Goal: Task Accomplishment & Management: Manage account settings

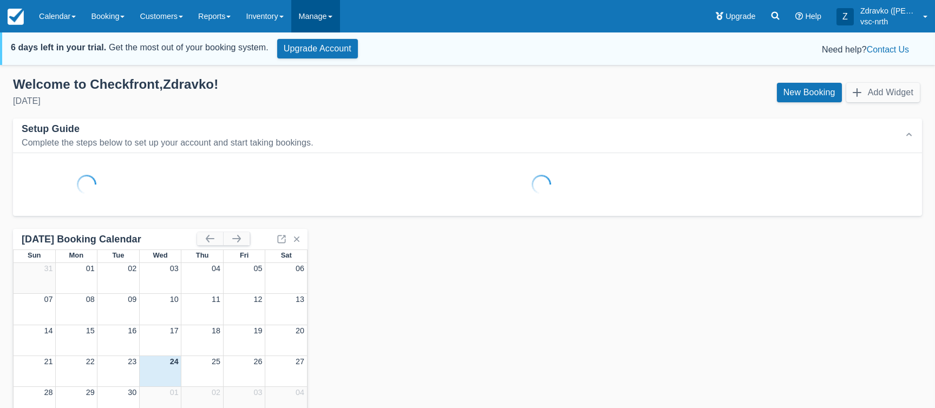
click at [323, 9] on link "Manage" at bounding box center [315, 16] width 49 height 32
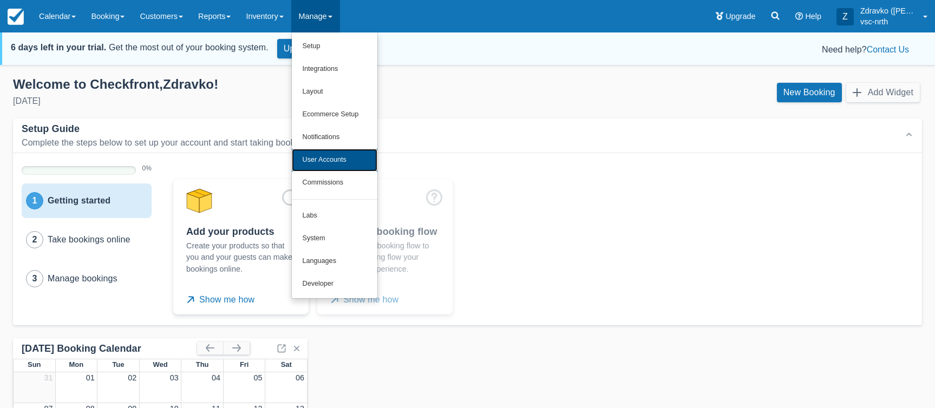
click at [362, 160] on link "User Accounts" at bounding box center [335, 160] width 86 height 23
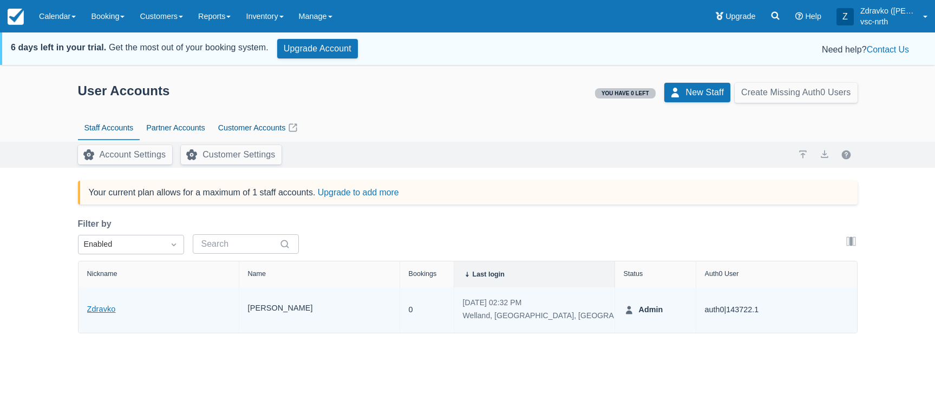
click at [100, 311] on link "Zdravko" at bounding box center [101, 310] width 29 height 12
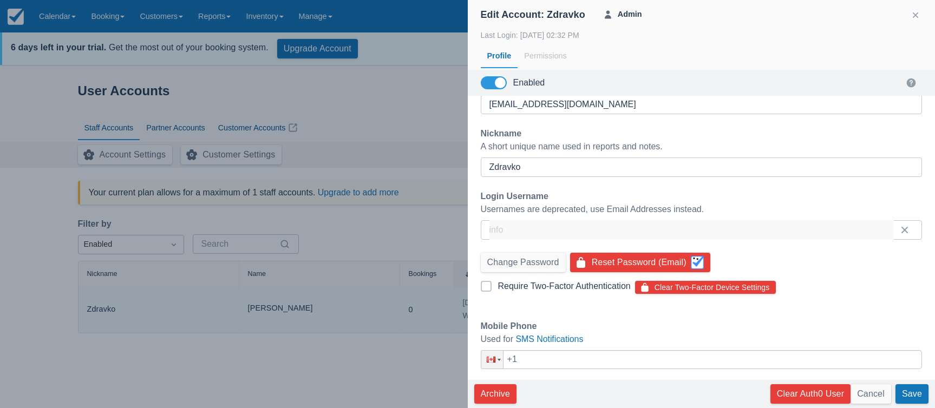
scroll to position [140, 0]
click at [827, 394] on button "Clear Auth0 User" at bounding box center [811, 394] width 80 height 19
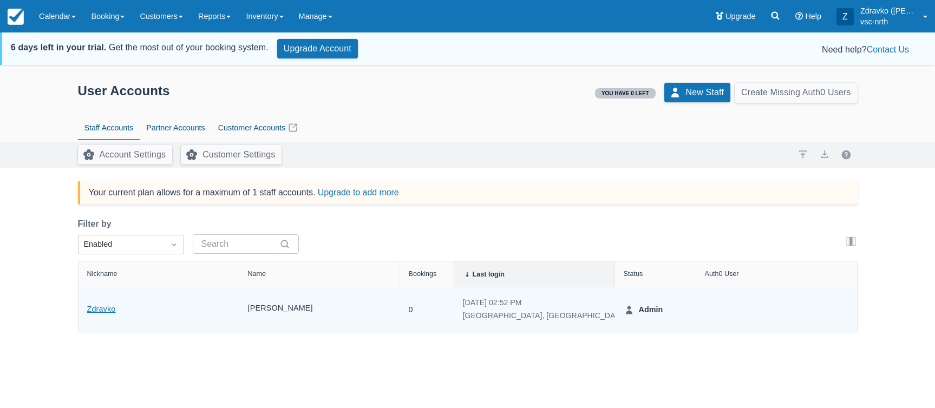
click at [105, 311] on link "Zdravko" at bounding box center [101, 310] width 29 height 12
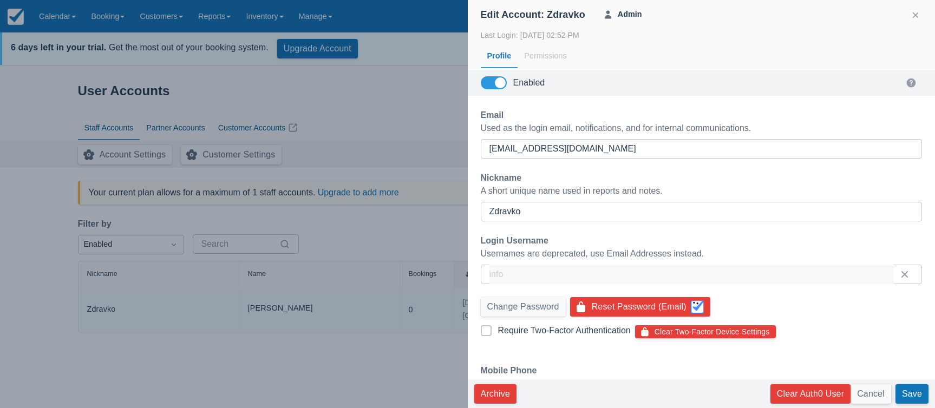
scroll to position [140, 0]
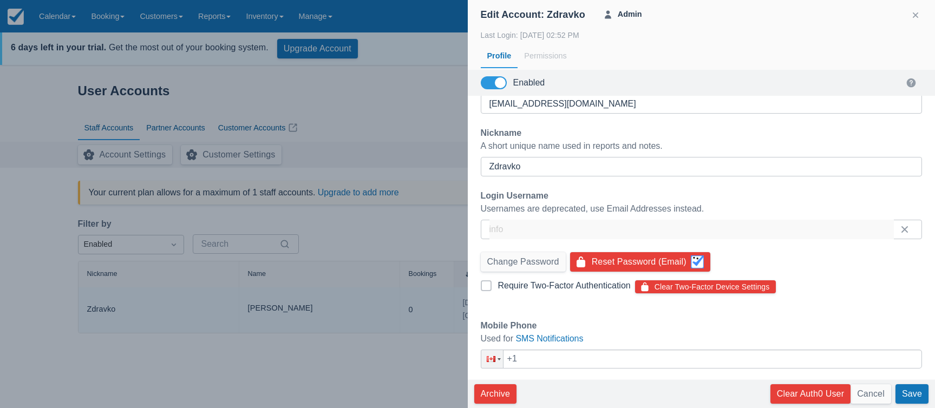
drag, startPoint x: 731, startPoint y: 287, endPoint x: 743, endPoint y: 288, distance: 12.0
click at [731, 287] on button "Clear Two-Factor Device Settings" at bounding box center [705, 287] width 141 height 13
click at [255, 258] on div at bounding box center [467, 204] width 935 height 408
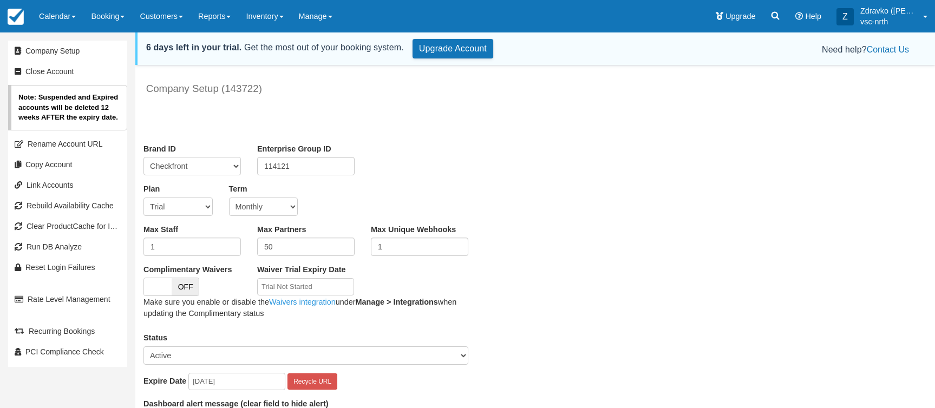
drag, startPoint x: 184, startPoint y: 236, endPoint x: 184, endPoint y: 244, distance: 7.6
click at [184, 237] on div "Max Staff 1" at bounding box center [192, 240] width 114 height 32
click at [183, 247] on input "1" at bounding box center [192, 247] width 97 height 18
click at [183, 248] on input "1" at bounding box center [192, 247] width 97 height 18
click at [182, 247] on input "1" at bounding box center [192, 247] width 97 height 18
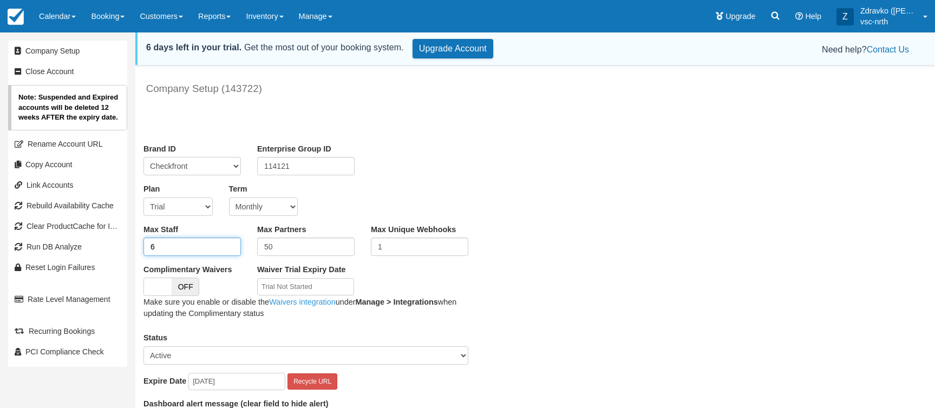
click at [189, 253] on input "6" at bounding box center [192, 247] width 97 height 18
click at [188, 253] on input "6" at bounding box center [192, 247] width 97 height 18
click at [188, 252] on input "6" at bounding box center [192, 247] width 97 height 18
type input "5"
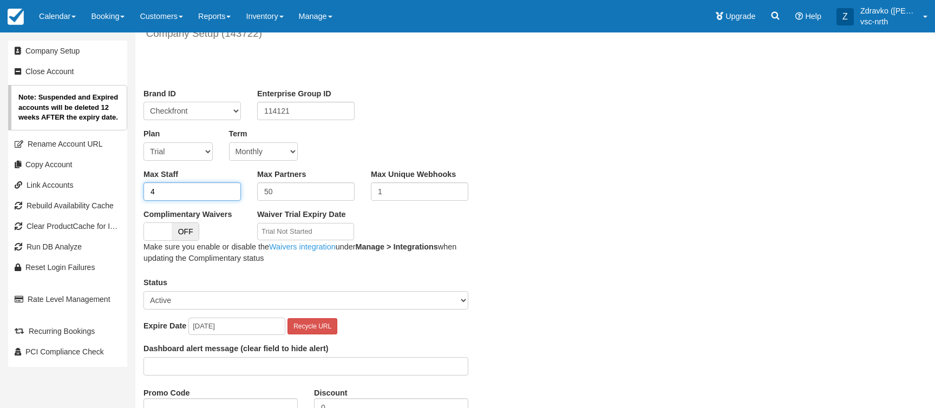
scroll to position [218, 0]
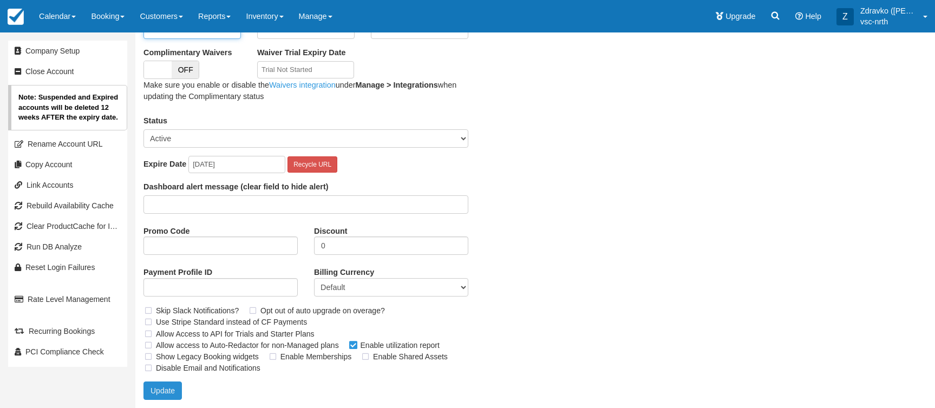
type input "4"
click at [172, 397] on button "Update" at bounding box center [163, 391] width 38 height 18
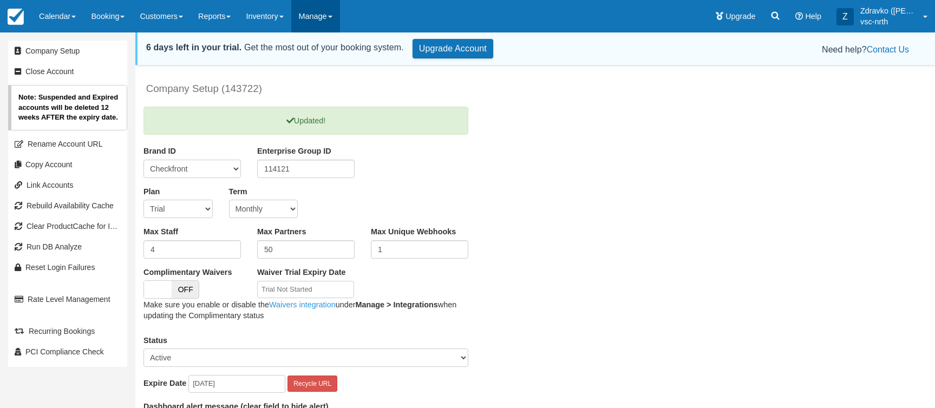
click at [321, 12] on link "Manage" at bounding box center [315, 16] width 49 height 32
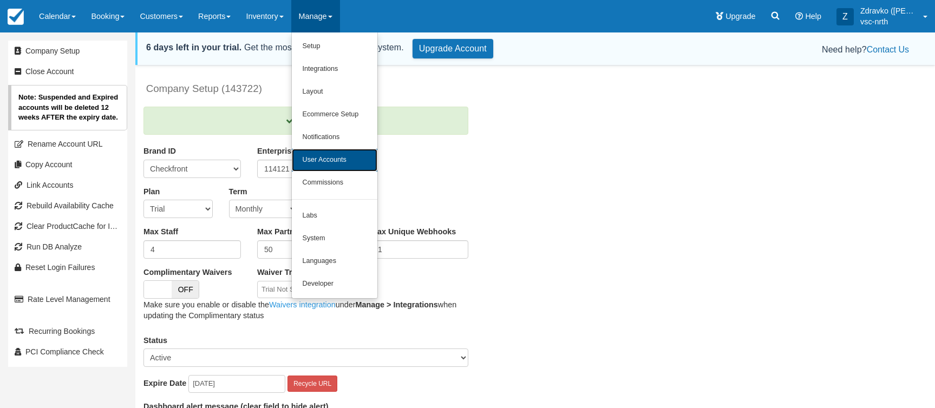
click at [354, 154] on link "User Accounts" at bounding box center [335, 160] width 86 height 23
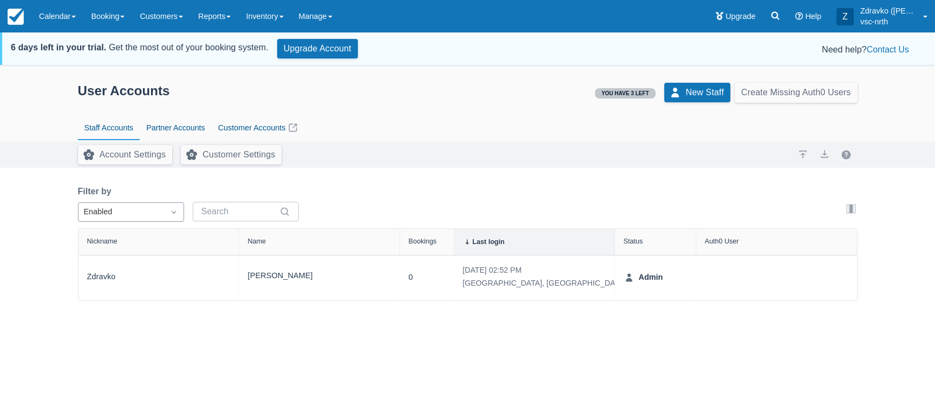
click at [107, 212] on div "Enabled" at bounding box center [121, 212] width 75 height 12
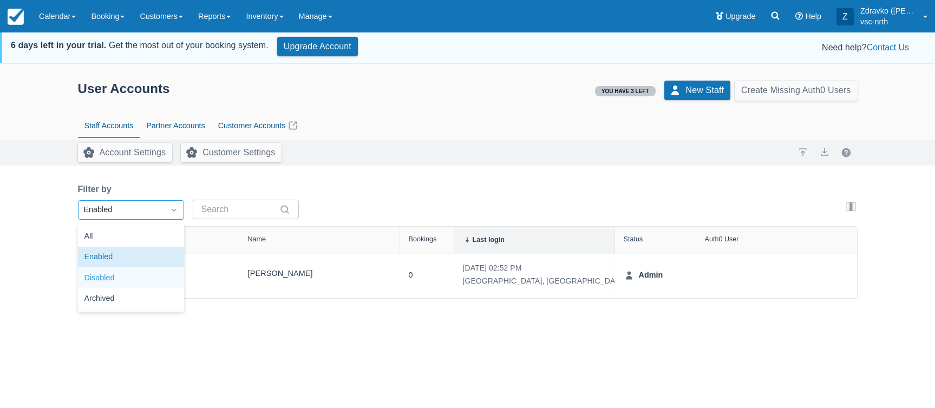
click at [142, 286] on div "Disabled" at bounding box center [131, 278] width 106 height 21
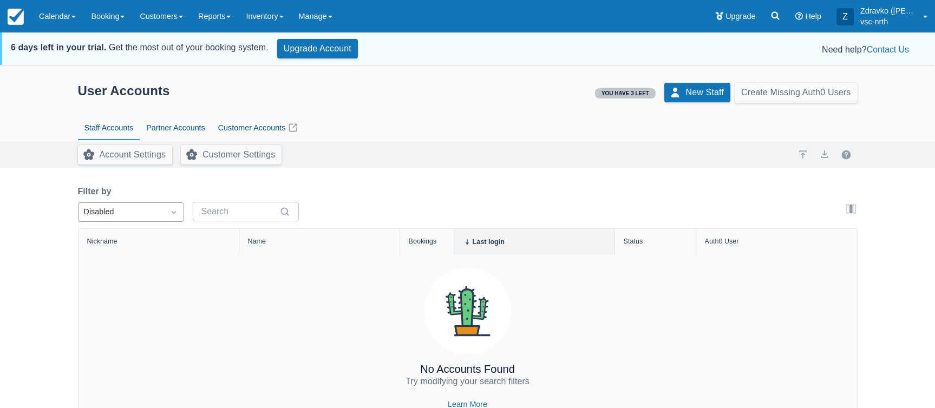
scroll to position [1, 0]
click at [133, 208] on div "Disabled" at bounding box center [121, 212] width 75 height 12
click at [140, 299] on div "Archived" at bounding box center [131, 301] width 106 height 21
click at [167, 209] on div at bounding box center [173, 212] width 19 height 15
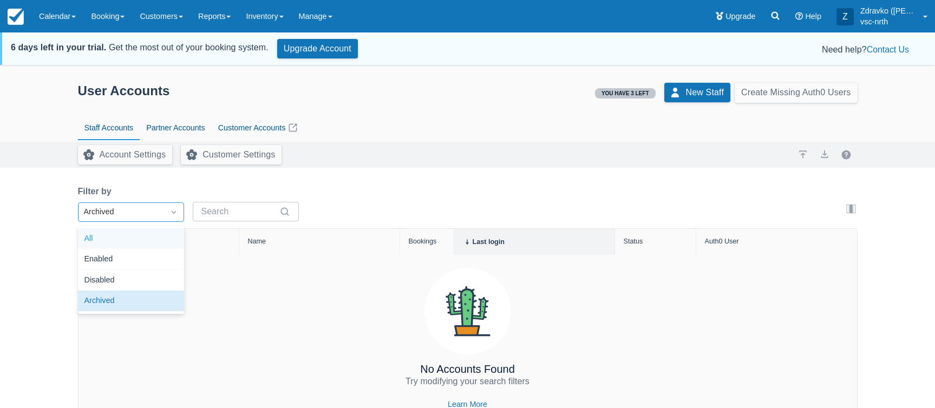
click at [145, 242] on div "All" at bounding box center [131, 239] width 106 height 21
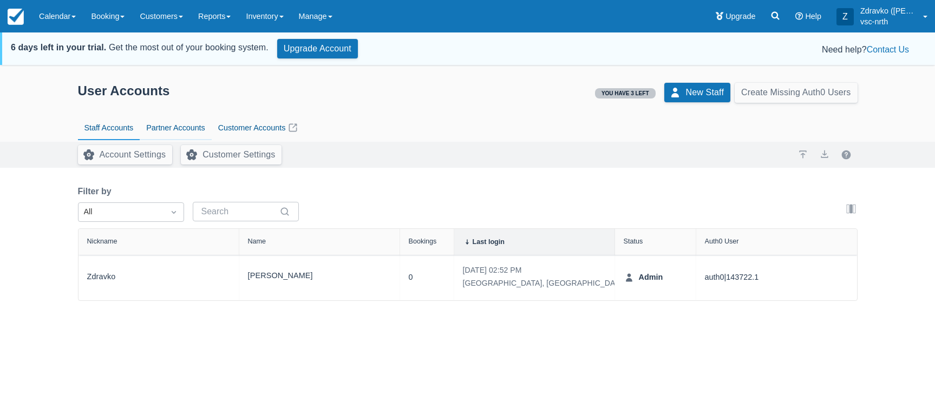
drag, startPoint x: 171, startPoint y: 133, endPoint x: 184, endPoint y: 134, distance: 13.0
click at [171, 133] on link "Partner Accounts" at bounding box center [175, 128] width 71 height 25
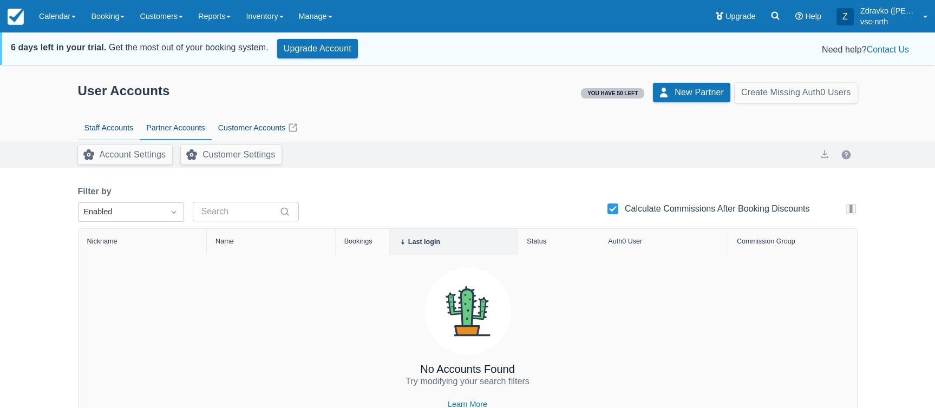
click at [123, 128] on link "Staff Accounts" at bounding box center [109, 128] width 62 height 25
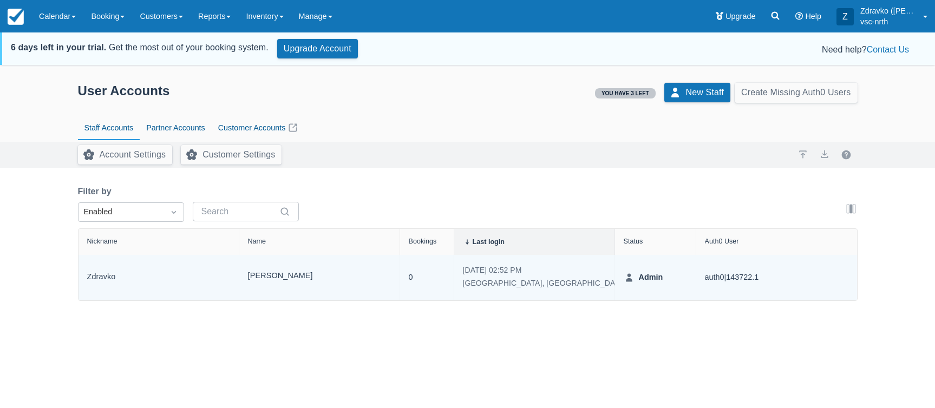
click at [119, 276] on div "Zdravko" at bounding box center [158, 278] width 143 height 28
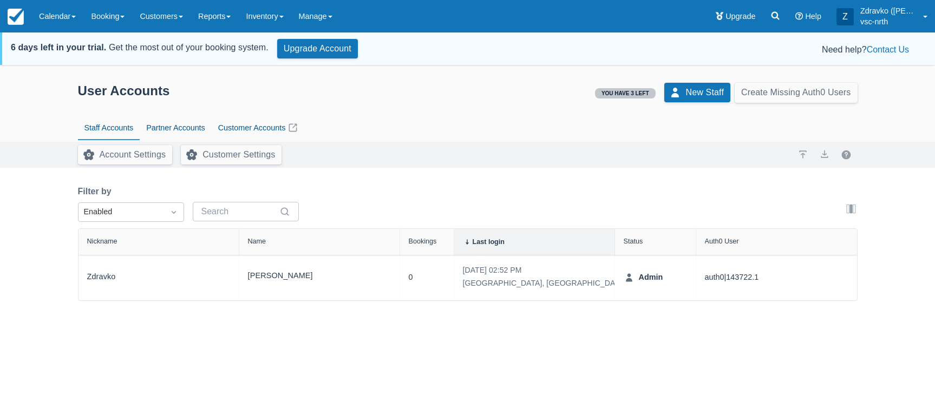
click at [807, 95] on button "Create Missing Auth0 Users" at bounding box center [796, 93] width 122 height 20
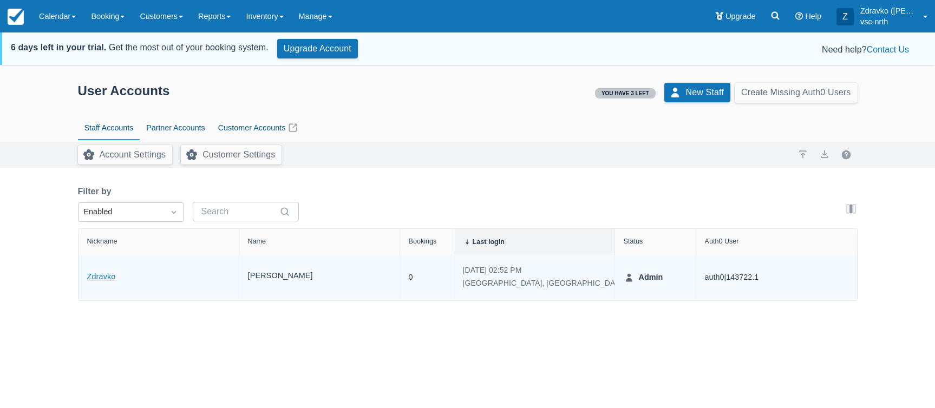
click at [114, 276] on link "Zdravko" at bounding box center [101, 277] width 29 height 12
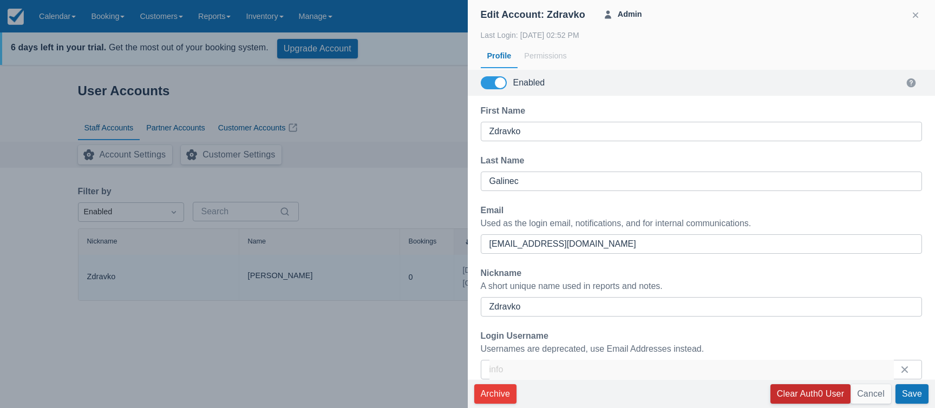
click at [809, 394] on button "Clear Auth0 User" at bounding box center [811, 394] width 80 height 19
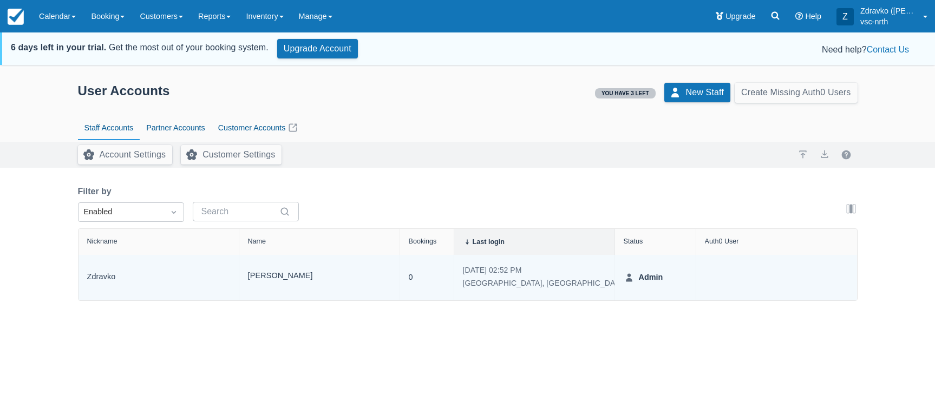
click at [84, 271] on div "Zdravko" at bounding box center [159, 277] width 161 height 45
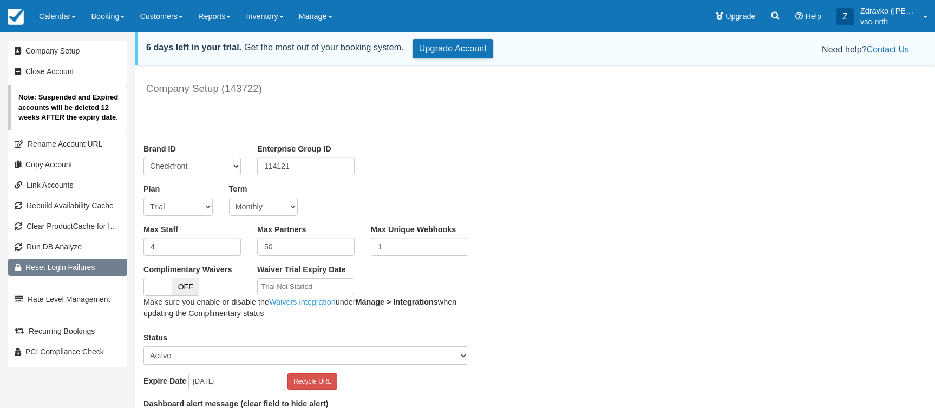
click at [56, 269] on link "Reset Login Failures" at bounding box center [67, 267] width 119 height 17
